Goal: Information Seeking & Learning: Learn about a topic

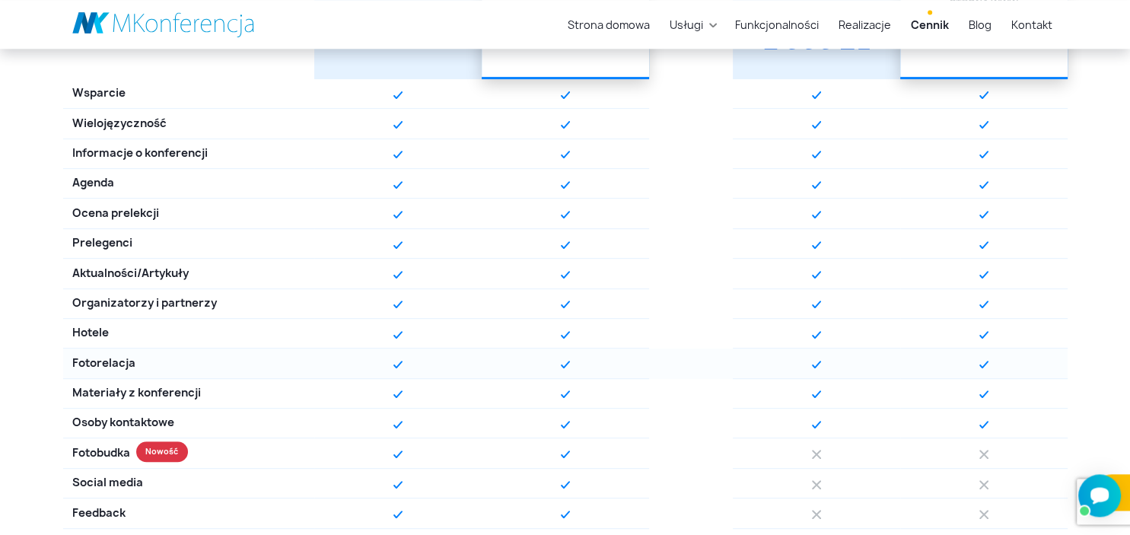
scroll to position [579, 0]
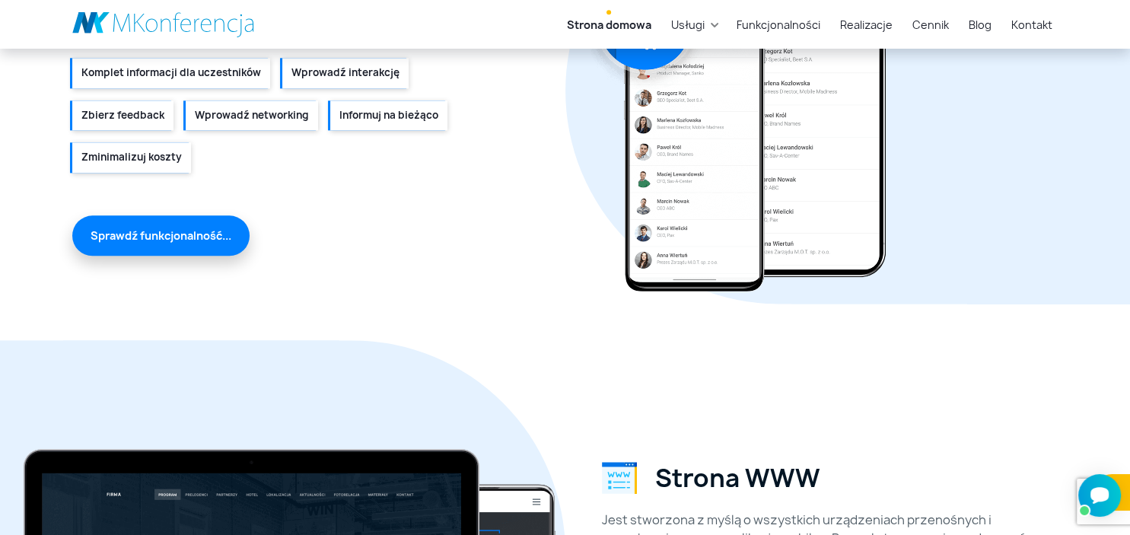
scroll to position [1747, 0]
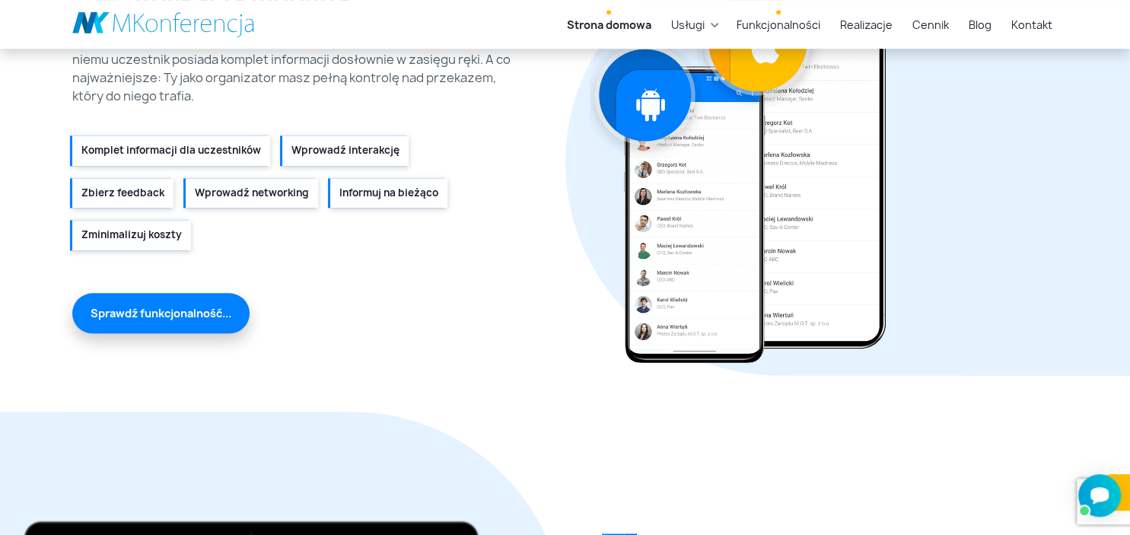
click at [791, 27] on link "Funkcjonalności" at bounding box center [779, 25] width 96 height 28
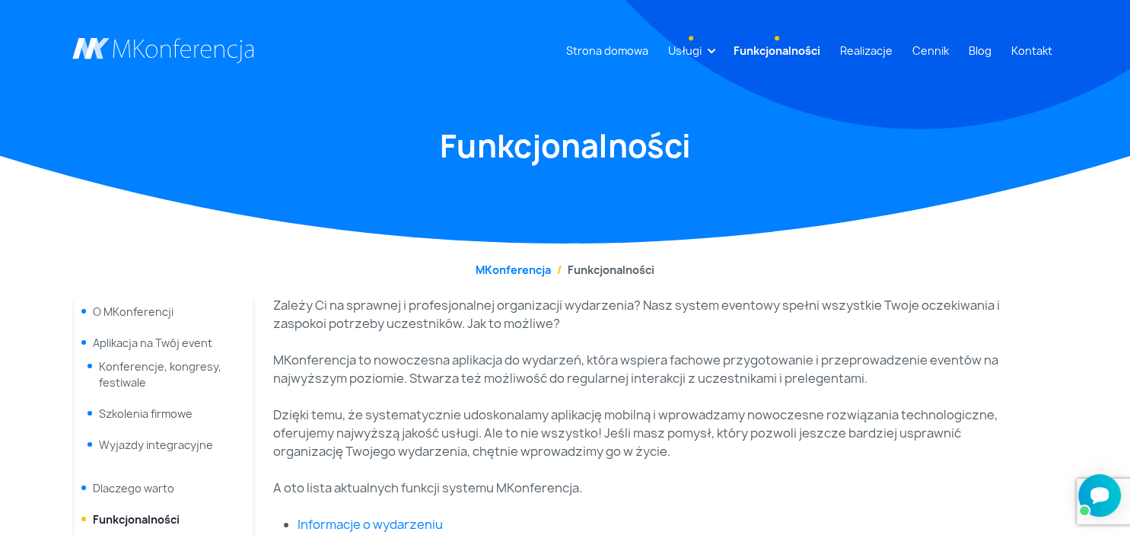
click at [702, 53] on link "Usługi" at bounding box center [685, 51] width 46 height 28
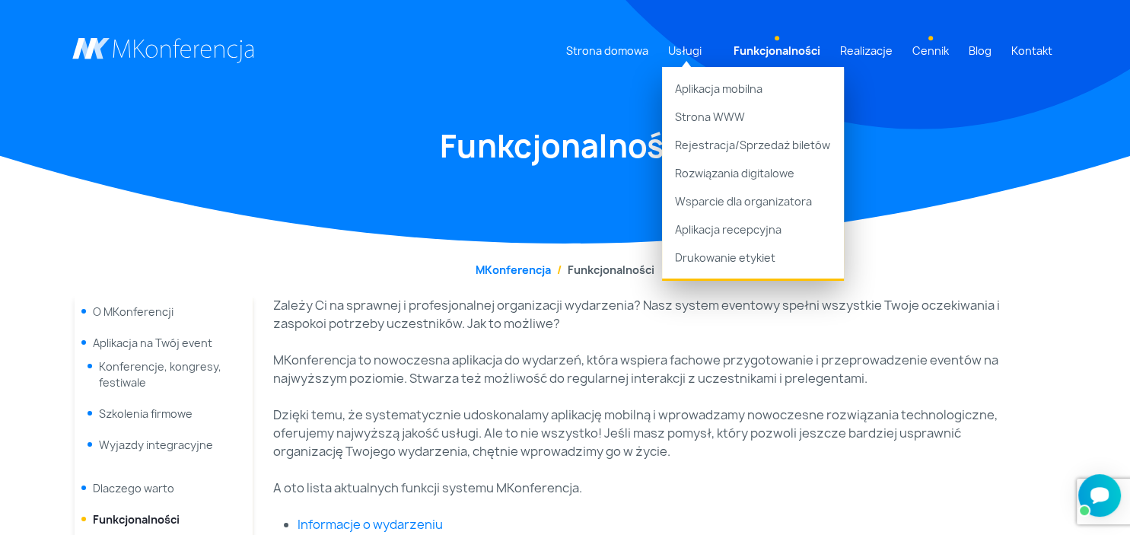
click at [929, 51] on link "Cennik" at bounding box center [930, 51] width 49 height 28
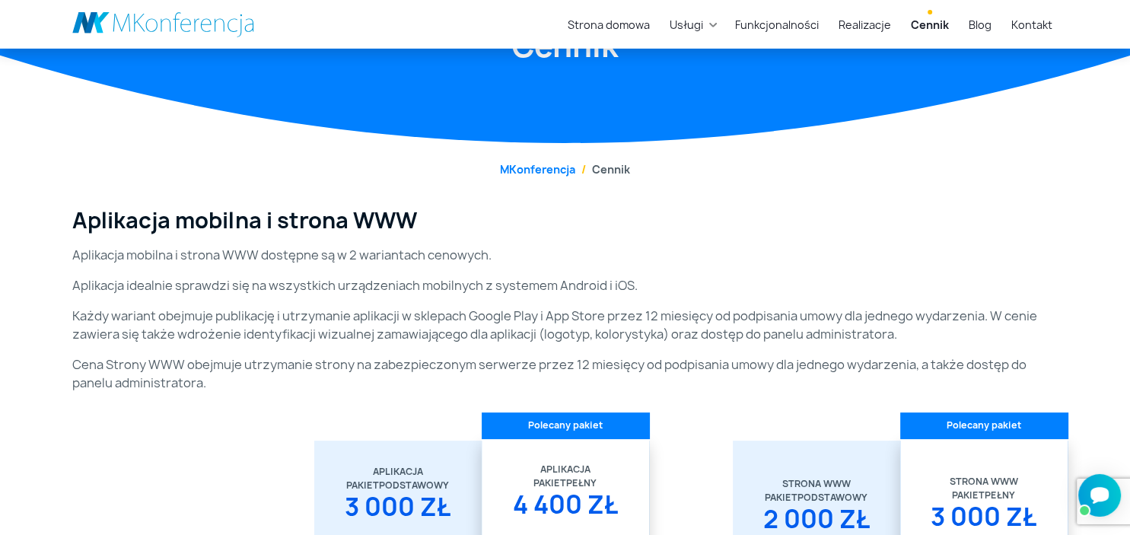
scroll to position [100, 0]
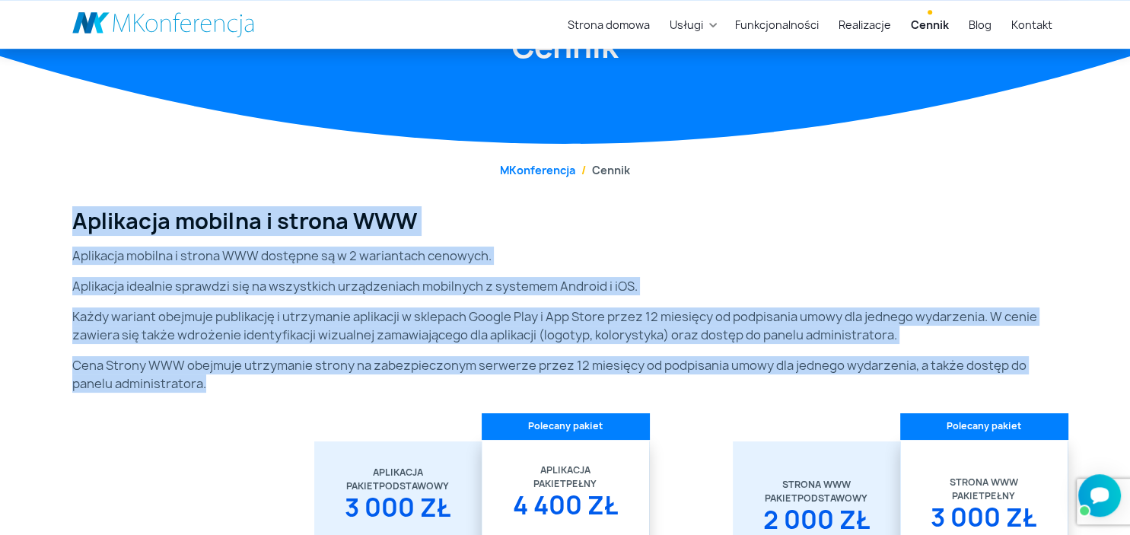
drag, startPoint x: 73, startPoint y: 215, endPoint x: 218, endPoint y: 384, distance: 222.9
click at [218, 384] on div "Aplikacja mobilna i strona WWW Aplikacja mobilna i strona WWW dostępne są w 2 w…" at bounding box center [565, 307] width 1005 height 196
click at [218, 384] on p "Cena Strony WWW obejmuje utrzymanie strony na zabezpieczonym serwerze przez 12 …" at bounding box center [565, 374] width 986 height 37
drag, startPoint x: 233, startPoint y: 384, endPoint x: 73, endPoint y: 221, distance: 228.2
click at [73, 221] on div "Aplikacja mobilna i strona WWW Aplikacja mobilna i strona WWW dostępne są w 2 w…" at bounding box center [565, 307] width 1005 height 196
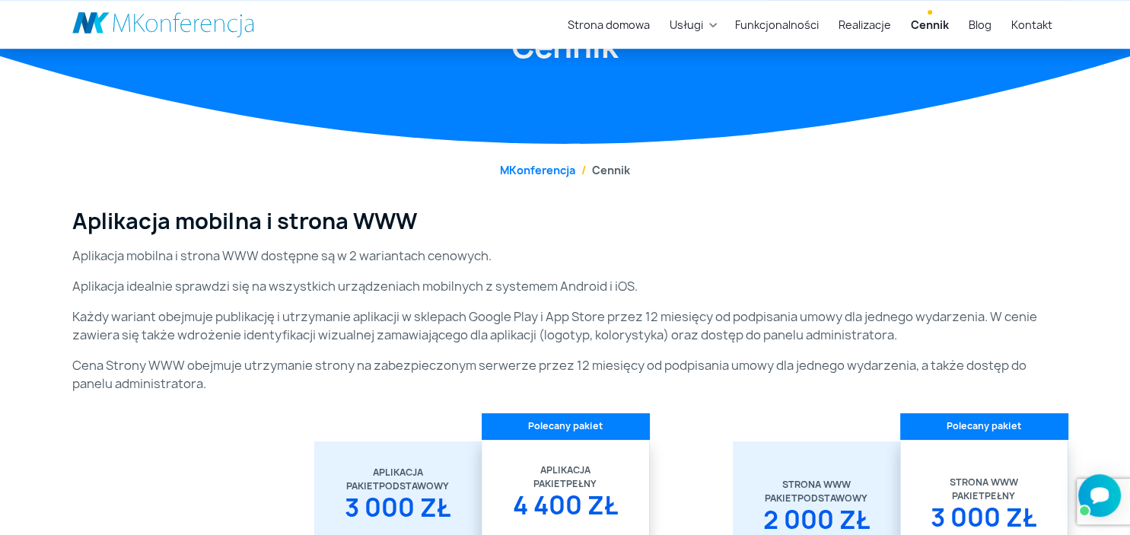
click at [73, 221] on h3 "Aplikacja mobilna i strona WWW" at bounding box center [565, 222] width 986 height 26
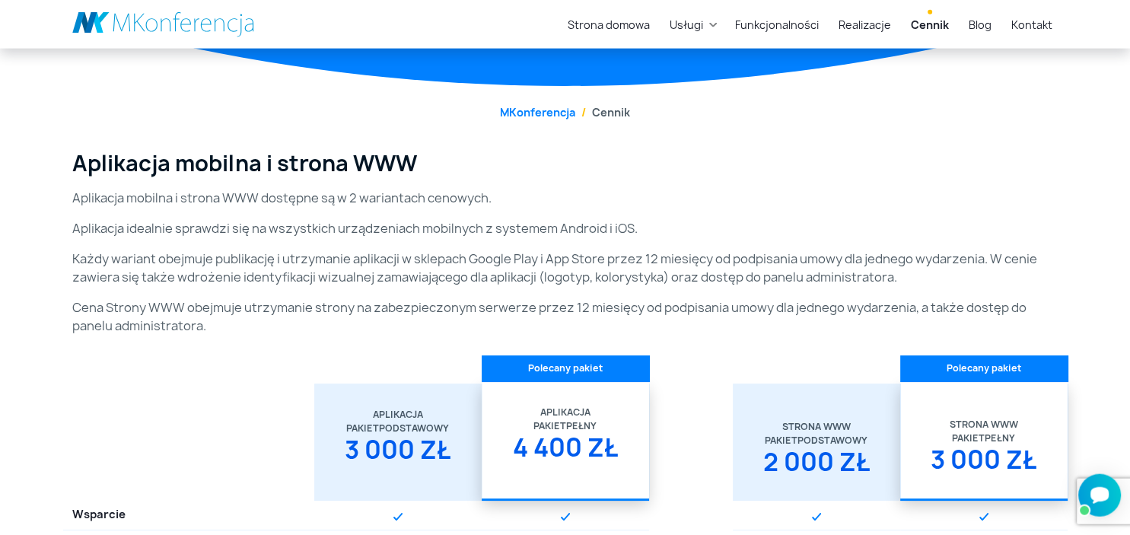
scroll to position [155, 0]
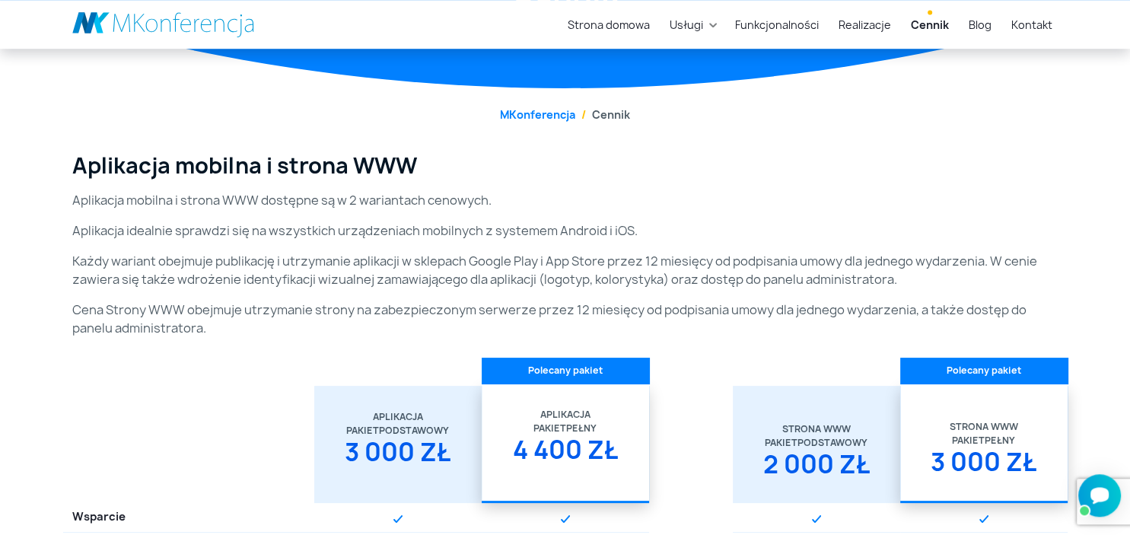
click at [74, 170] on h3 "Aplikacja mobilna i strona WWW" at bounding box center [565, 166] width 986 height 26
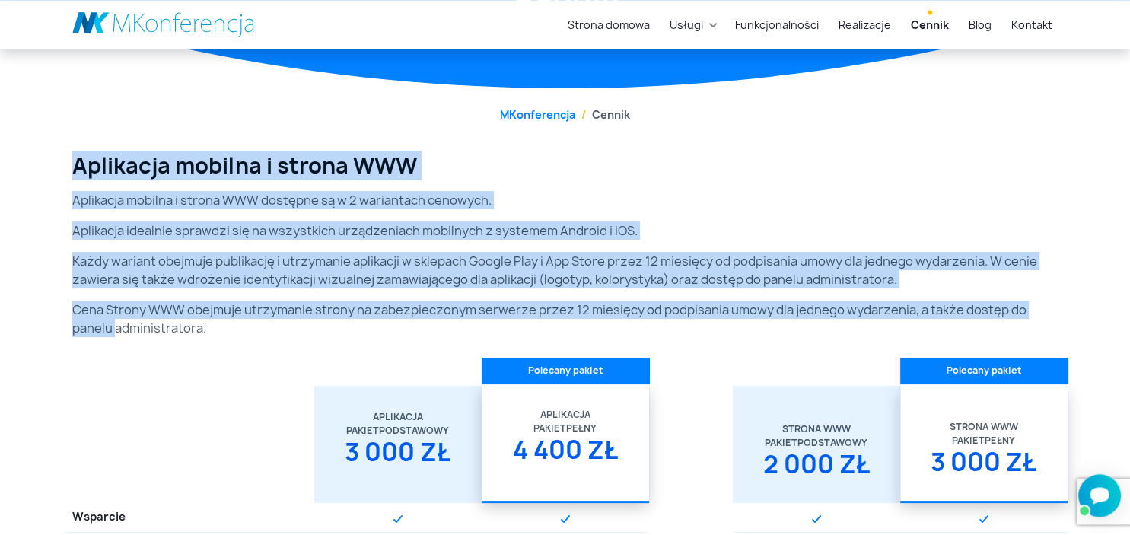
drag, startPoint x: 74, startPoint y: 170, endPoint x: 1129, endPoint y: 311, distance: 1065.1
click at [1058, 263] on div "Aplikacja mobilna i strona WWW Aplikacja mobilna i strona WWW dostępne są w 2 w…" at bounding box center [565, 251] width 1005 height 196
